Goal: Task Accomplishment & Management: Manage account settings

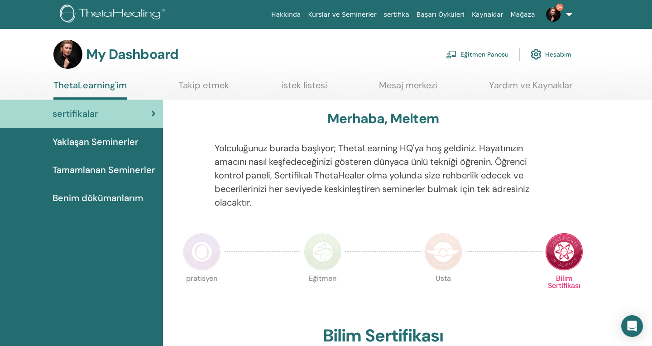
click at [482, 52] on link "Eğitmen Panosu" at bounding box center [477, 54] width 62 height 20
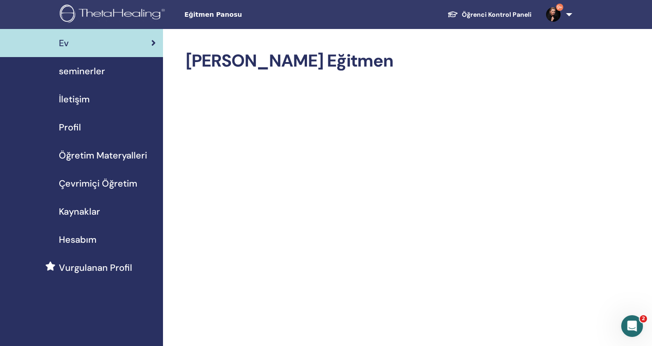
click at [98, 71] on span "seminerler" at bounding box center [82, 71] width 46 height 14
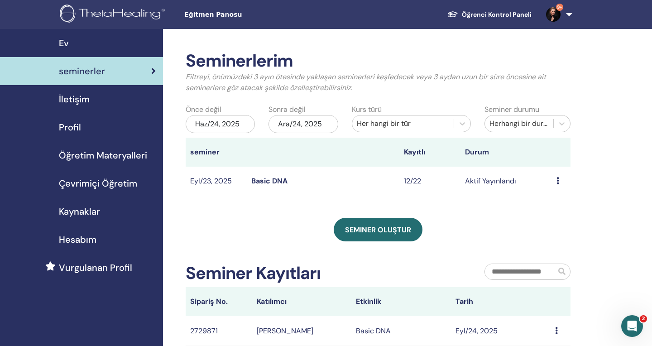
click at [271, 177] on link "Basic DNA" at bounding box center [269, 181] width 36 height 10
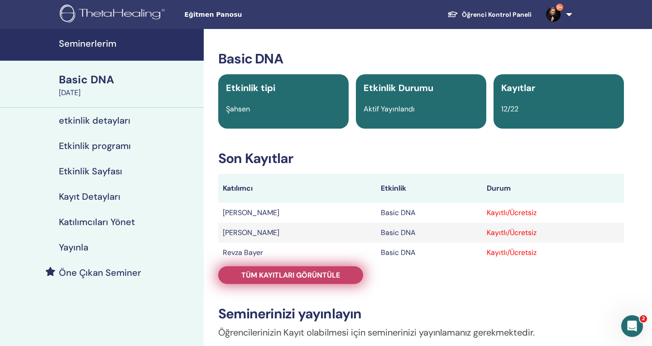
click at [332, 272] on span "Tüm kayıtları görüntüle" at bounding box center [290, 275] width 99 height 10
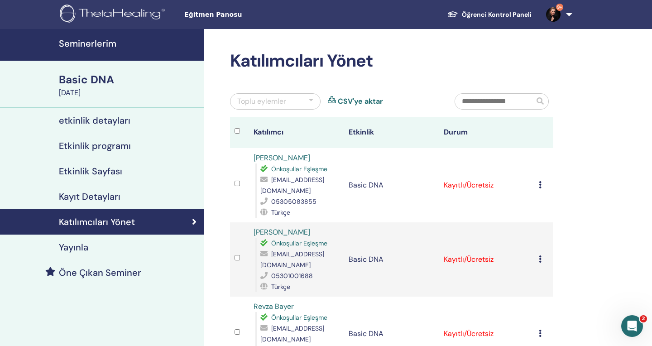
click at [540, 182] on icon at bounding box center [540, 184] width 3 height 7
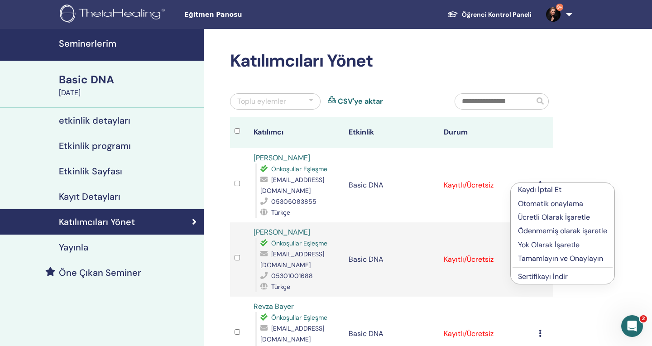
click at [545, 257] on p "Tamamlayın ve Onaylayın" at bounding box center [562, 258] width 89 height 11
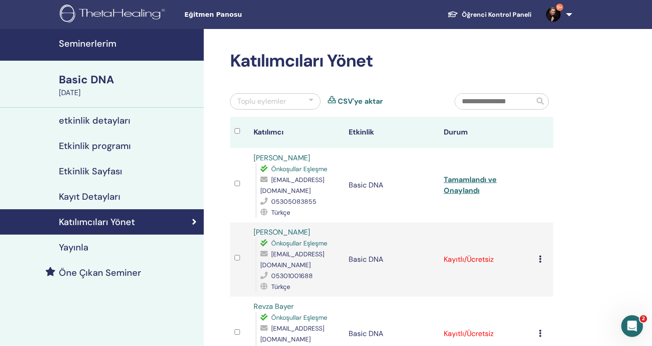
click at [538, 249] on td "Kaydı İptal Et Otomatik onaylama Ücretli Olarak İşaretle Ödenmemiş olarak işare…" at bounding box center [543, 259] width 19 height 74
click at [540, 255] on icon at bounding box center [540, 258] width 3 height 7
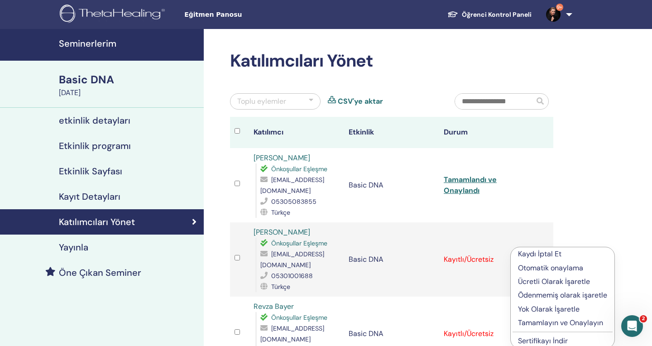
click at [561, 323] on p "Tamamlayın ve Onaylayın" at bounding box center [562, 322] width 89 height 11
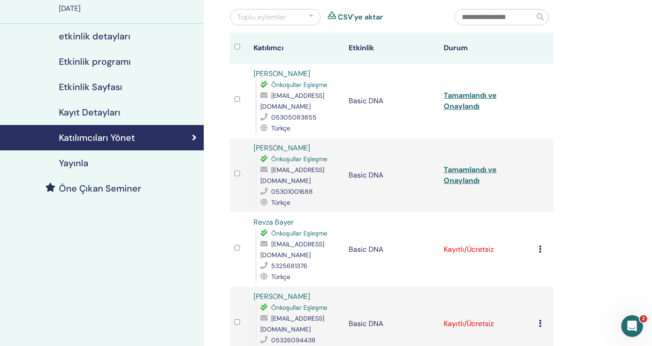
scroll to position [84, 0]
click at [539, 245] on icon at bounding box center [540, 248] width 3 height 7
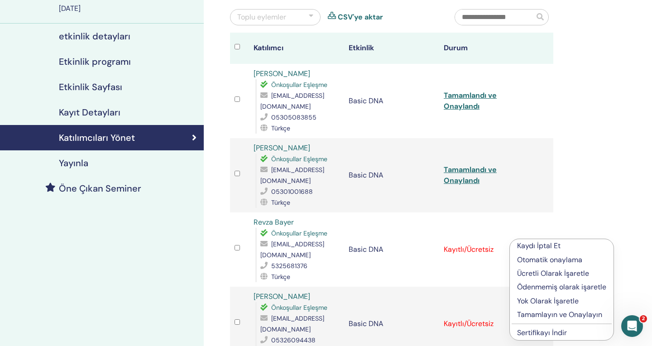
click at [547, 316] on p "Tamamlayın ve Onaylayın" at bounding box center [561, 314] width 89 height 11
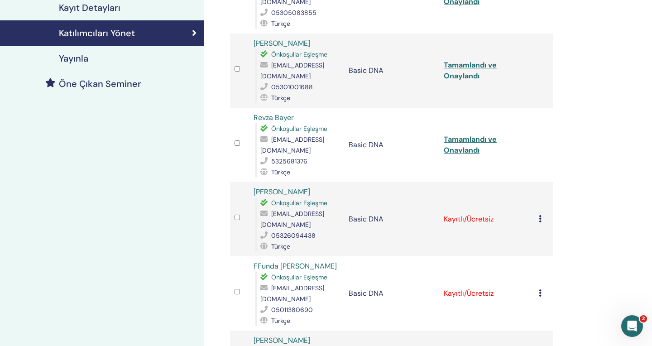
scroll to position [205, 0]
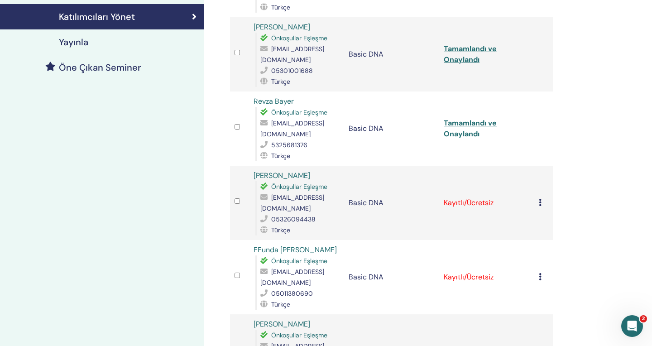
click at [538, 192] on td "Kaydı İptal Et Otomatik onaylama Ücretli Olarak İşaretle Ödenmemiş olarak işare…" at bounding box center [543, 203] width 19 height 74
click at [540, 199] on icon at bounding box center [540, 202] width 3 height 7
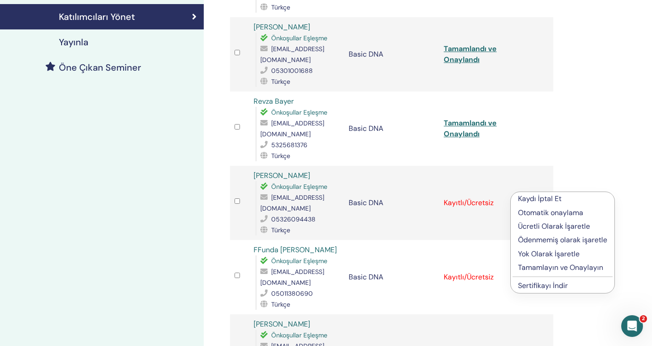
click at [552, 269] on p "Tamamlayın ve Onaylayın" at bounding box center [562, 267] width 89 height 11
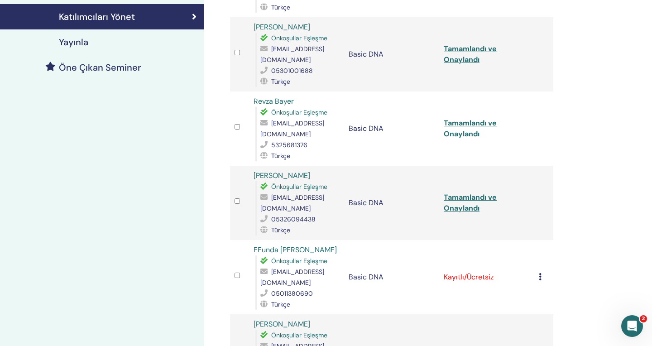
click at [541, 273] on icon at bounding box center [540, 276] width 3 height 7
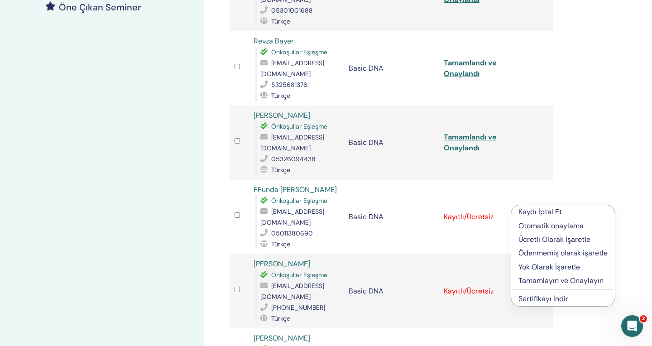
scroll to position [275, 0]
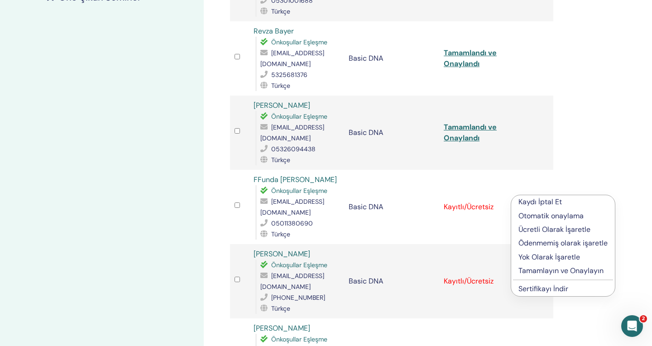
click at [555, 268] on p "Tamamlayın ve Onaylayın" at bounding box center [562, 270] width 89 height 11
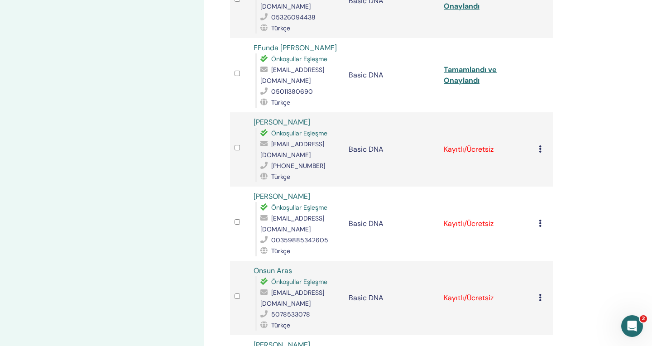
scroll to position [421, 0]
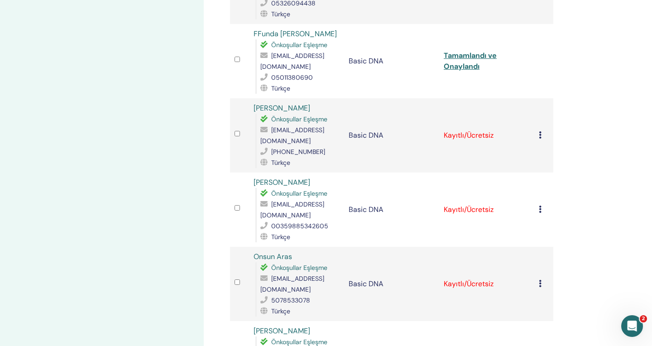
click at [540, 131] on icon at bounding box center [540, 134] width 3 height 7
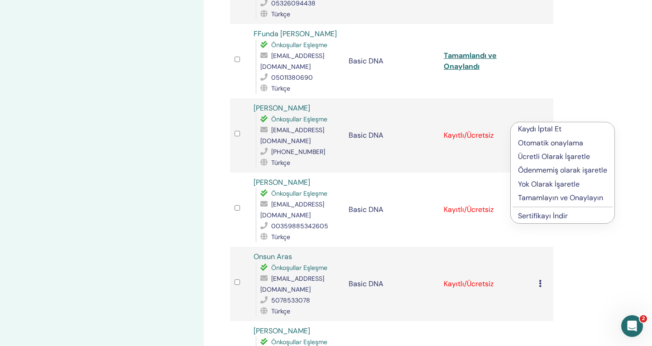
click at [546, 197] on p "Tamamlayın ve Onaylayın" at bounding box center [562, 197] width 89 height 11
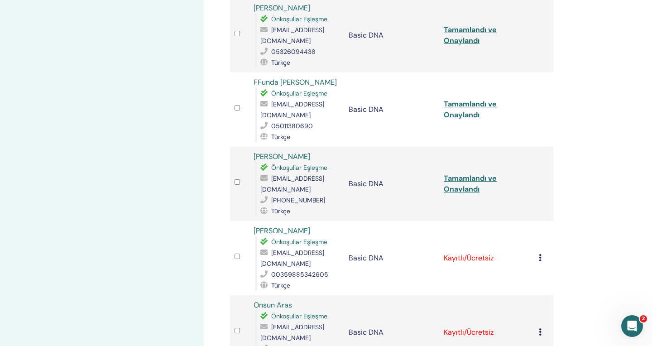
scroll to position [374, 0]
click at [539, 253] on icon at bounding box center [540, 256] width 3 height 7
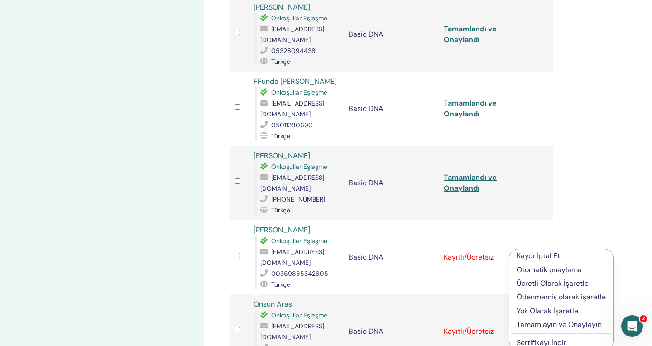
click at [542, 322] on p "Tamamlayın ve Onaylayın" at bounding box center [561, 324] width 89 height 11
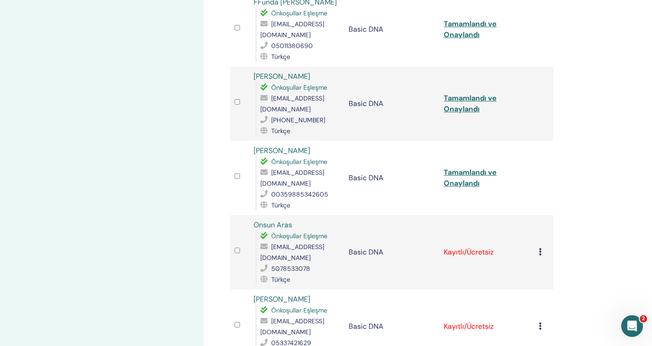
scroll to position [462, 0]
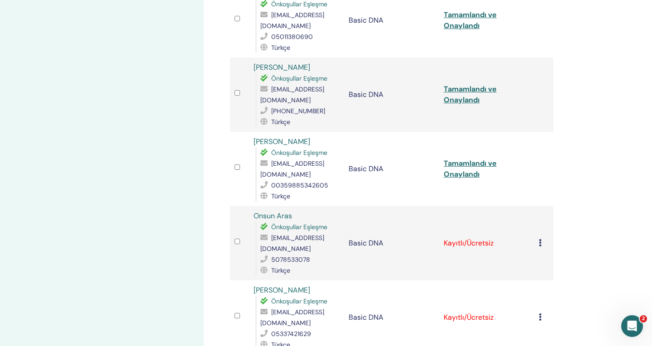
click at [539, 239] on icon at bounding box center [540, 242] width 3 height 7
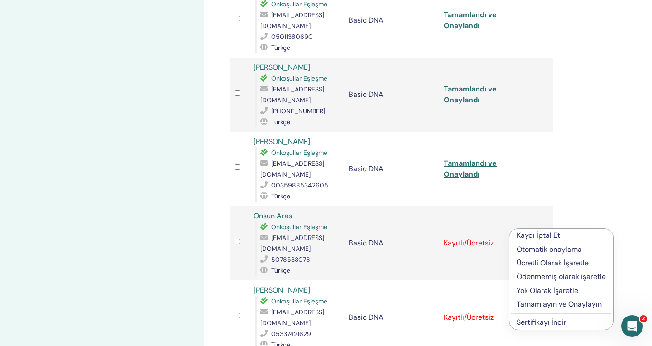
click at [548, 304] on p "Tamamlayın ve Onaylayın" at bounding box center [561, 304] width 89 height 11
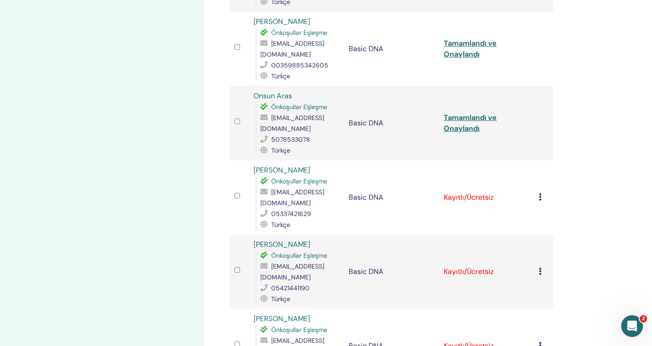
scroll to position [583, 0]
click at [540, 192] on icon at bounding box center [540, 195] width 3 height 7
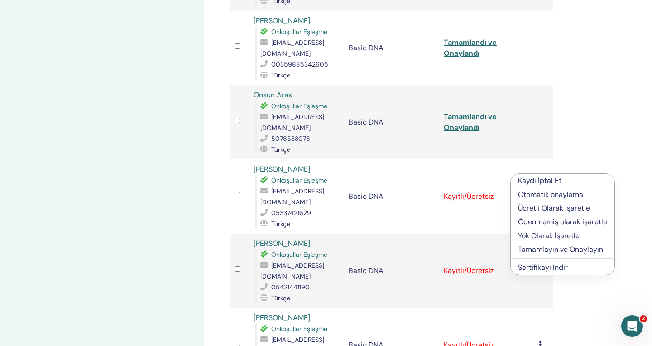
click at [544, 251] on p "Tamamlayın ve Onaylayın" at bounding box center [562, 249] width 89 height 11
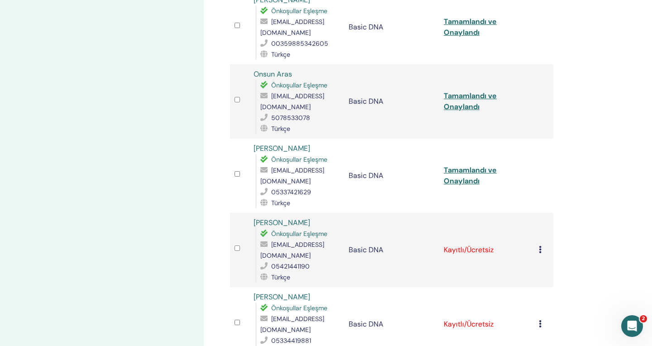
scroll to position [604, 0]
click at [540, 245] on icon at bounding box center [540, 248] width 3 height 7
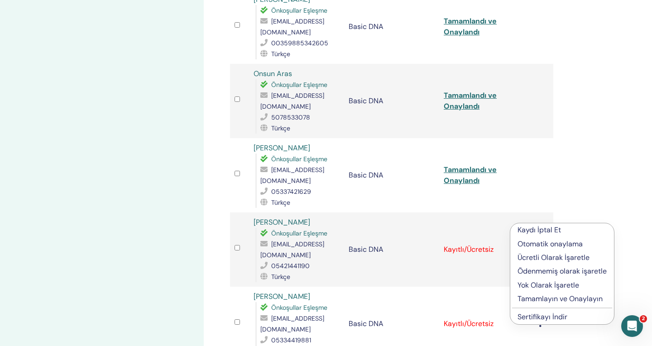
click at [551, 300] on p "Tamamlayın ve Onaylayın" at bounding box center [561, 298] width 89 height 11
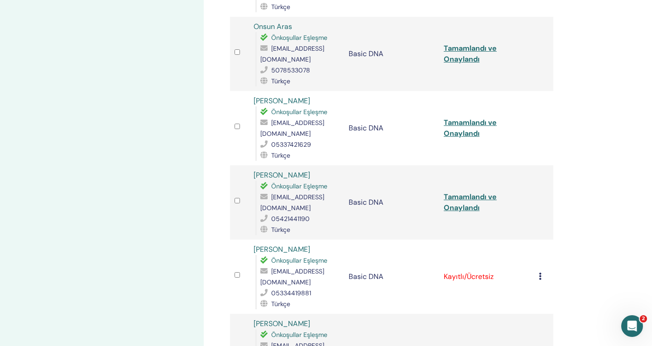
scroll to position [652, 0]
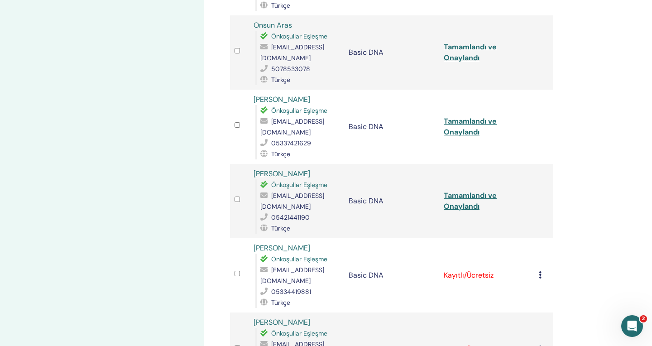
click at [540, 271] on icon at bounding box center [540, 274] width 3 height 7
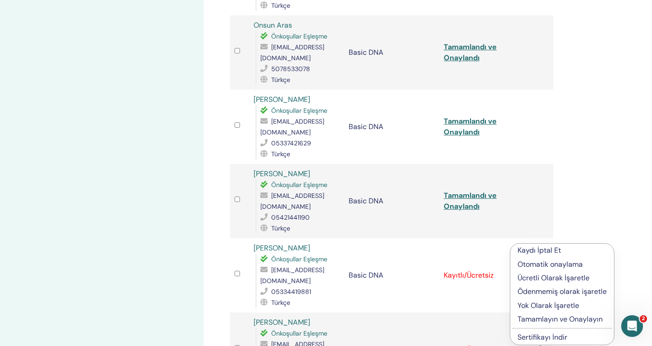
click at [555, 321] on p "Tamamlayın ve Onaylayın" at bounding box center [561, 319] width 89 height 11
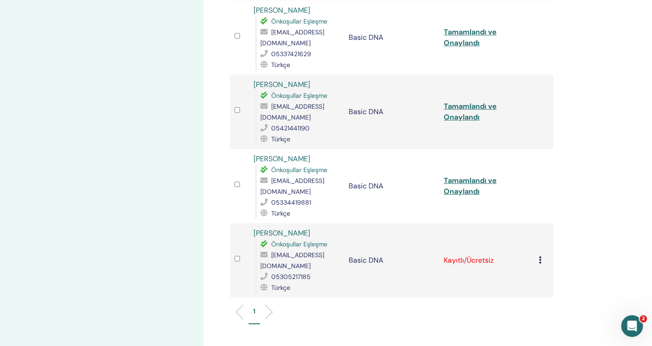
scroll to position [743, 0]
click at [539, 255] on icon at bounding box center [540, 258] width 3 height 7
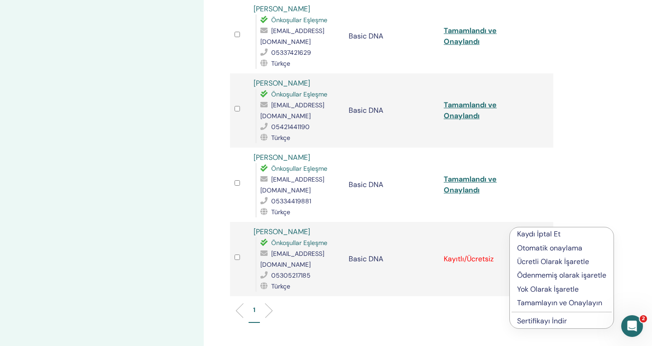
click at [556, 299] on p "Tamamlayın ve Onaylayın" at bounding box center [561, 302] width 89 height 11
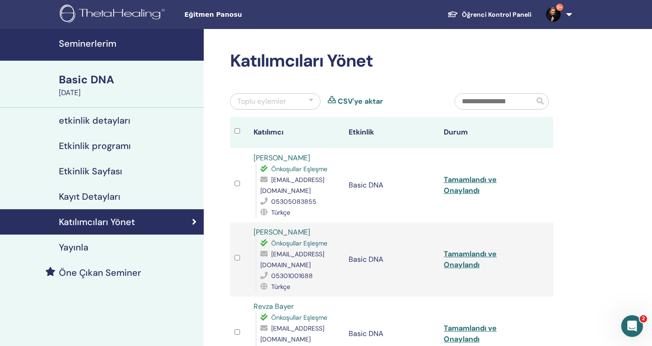
click at [474, 185] on link "Tamamlandı ve Onaylandı" at bounding box center [470, 185] width 53 height 20
click at [465, 251] on link "Tamamlandı ve Onaylandı" at bounding box center [470, 259] width 53 height 20
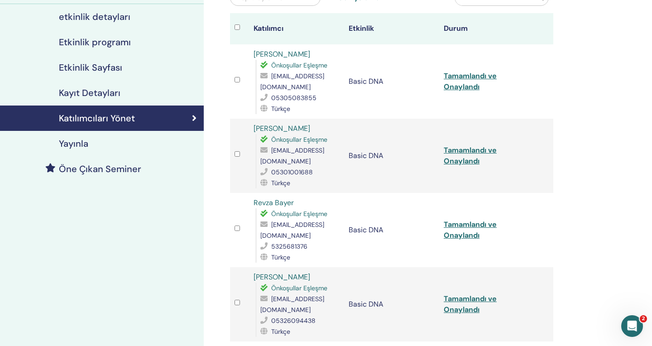
scroll to position [104, 0]
click at [463, 219] on link "Tamamlandı ve Onaylandı" at bounding box center [470, 229] width 53 height 20
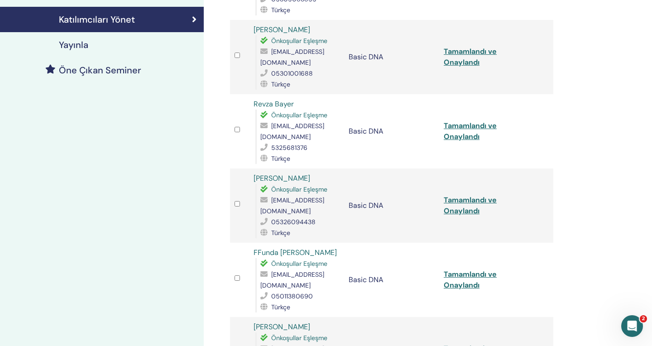
scroll to position [202, 0]
click at [462, 196] on link "Tamamlandı ve Onaylandı" at bounding box center [470, 206] width 53 height 20
click at [460, 271] on link "Tamamlandı ve Onaylandı" at bounding box center [470, 280] width 53 height 20
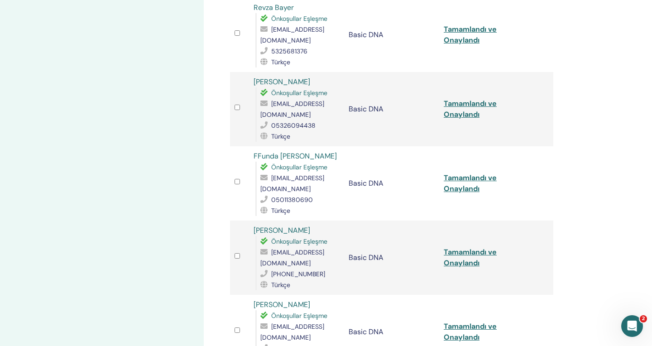
scroll to position [298, 0]
click at [461, 248] on link "Tamamlandı ve Onaylandı" at bounding box center [470, 258] width 53 height 20
click at [463, 248] on link "Tamamlandı ve Onaylandı" at bounding box center [470, 258] width 53 height 20
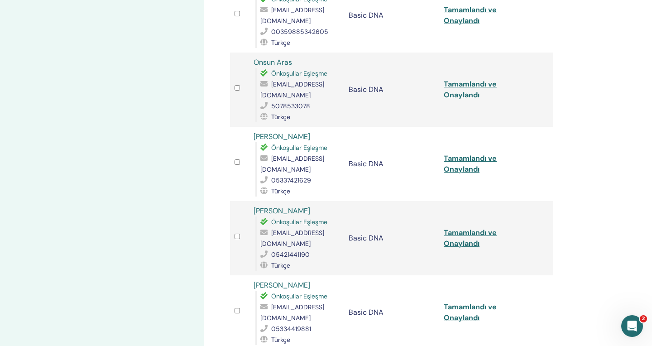
scroll to position [617, 0]
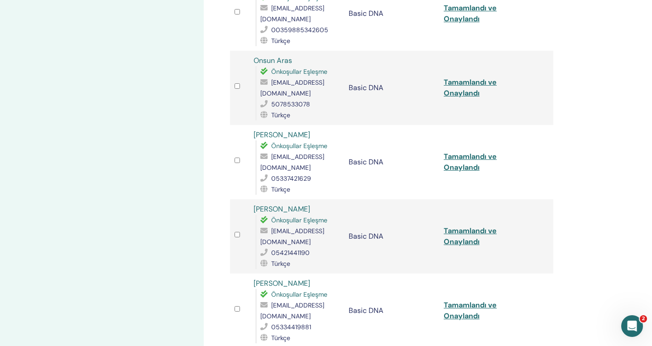
click at [473, 226] on link "Tamamlandı ve Onaylandı" at bounding box center [470, 236] width 53 height 20
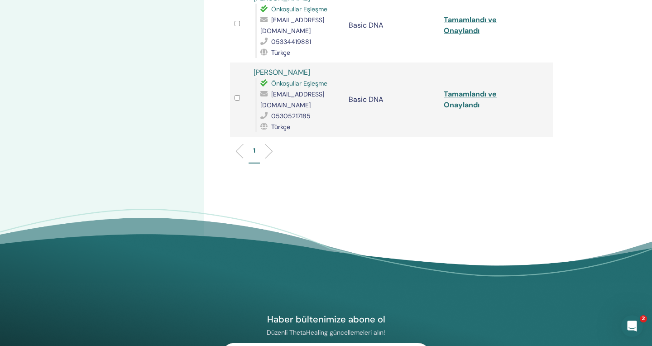
scroll to position [899, 0]
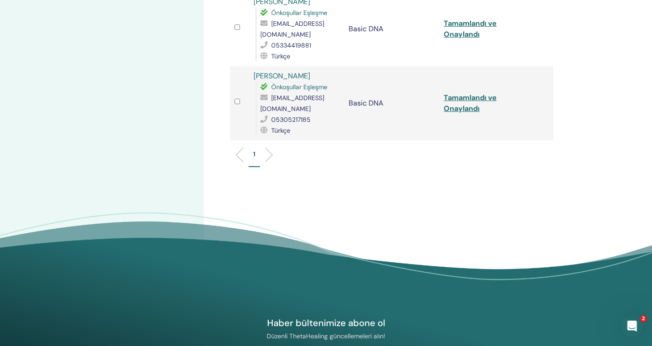
click at [477, 93] on link "Tamamlandı ve Onaylandı" at bounding box center [470, 103] width 53 height 20
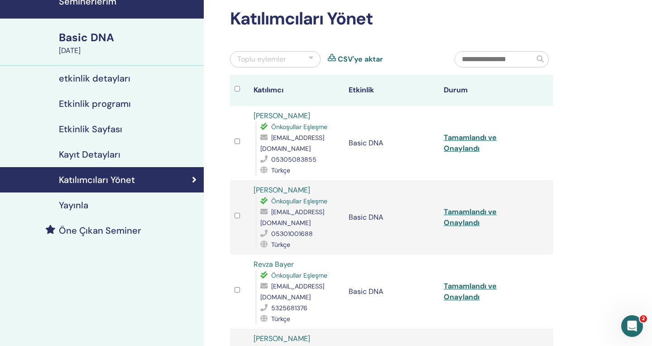
scroll to position [43, 0]
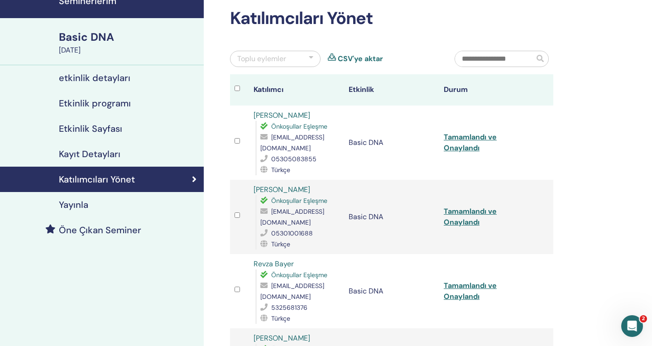
click at [462, 144] on link "Tamamlandı ve Onaylandı" at bounding box center [470, 142] width 53 height 20
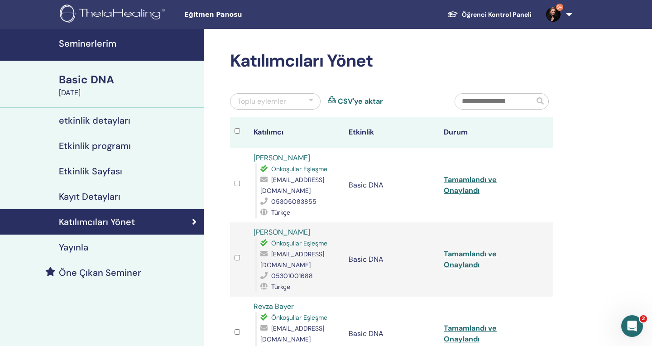
scroll to position [0, 0]
